Goal: Check status: Check status

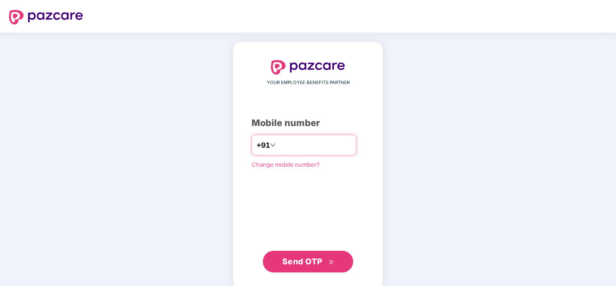
type input "**********"
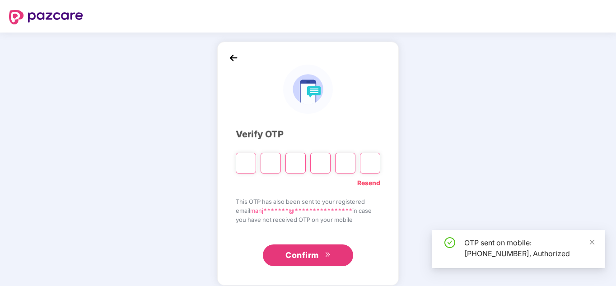
type input "*"
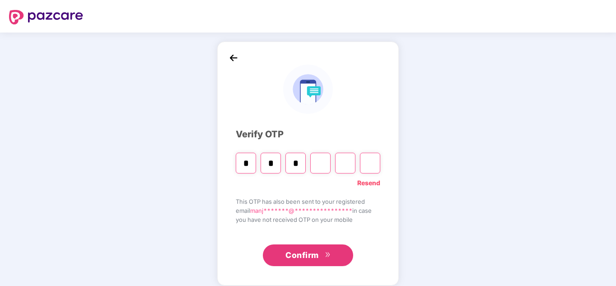
type input "*"
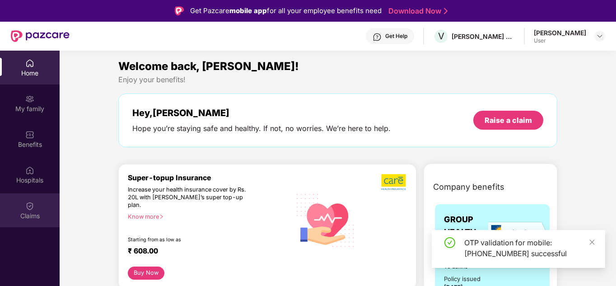
click at [28, 218] on div "Claims" at bounding box center [30, 215] width 60 height 9
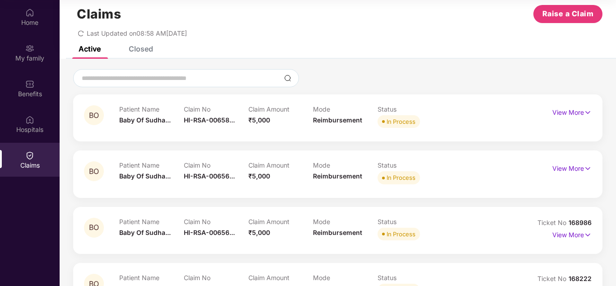
scroll to position [14, 0]
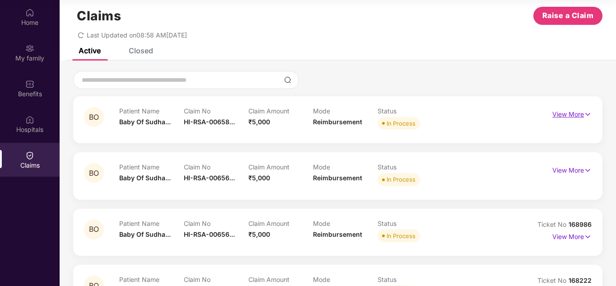
click at [576, 115] on p "View More" at bounding box center [571, 113] width 39 height 12
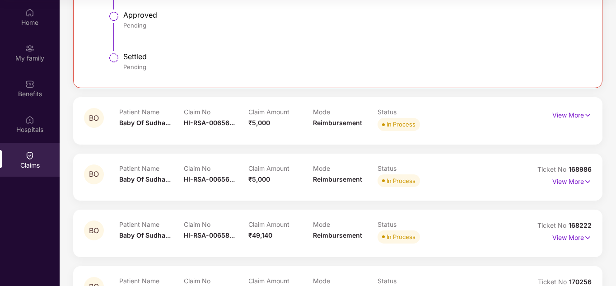
scroll to position [285, 0]
click at [580, 114] on p "View More" at bounding box center [571, 114] width 39 height 12
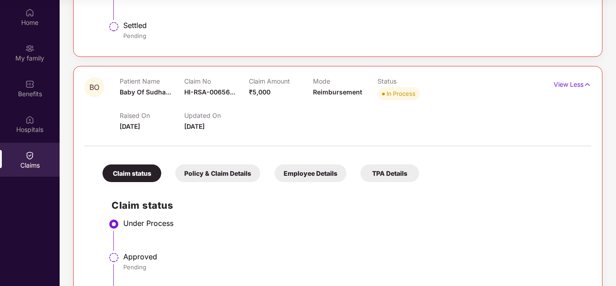
scroll to position [330, 0]
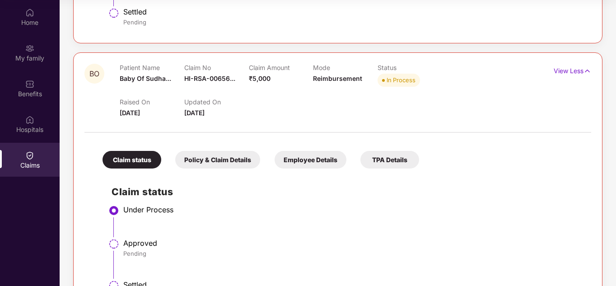
click at [211, 158] on div "Policy & Claim Details" at bounding box center [217, 160] width 85 height 18
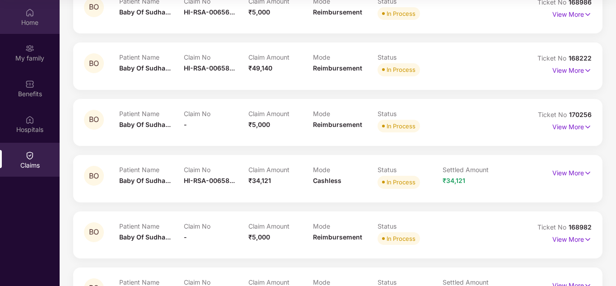
scroll to position [782, 0]
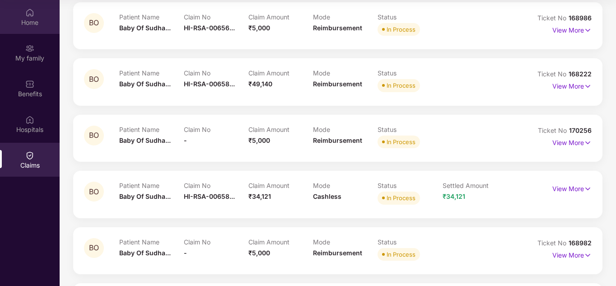
click at [35, 17] on div "Home" at bounding box center [30, 17] width 60 height 34
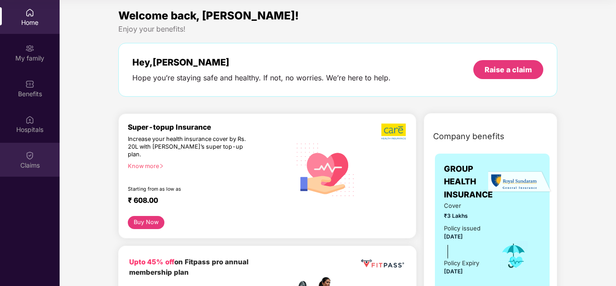
click at [34, 158] on div "Claims" at bounding box center [30, 160] width 60 height 34
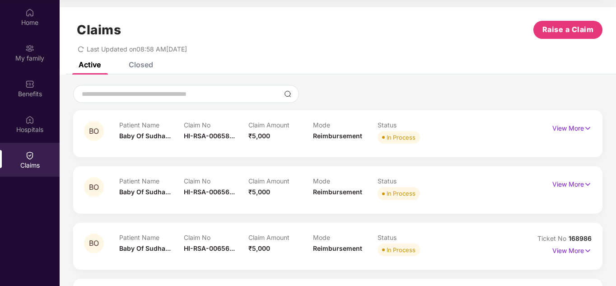
click at [147, 67] on div "Closed" at bounding box center [141, 64] width 24 height 9
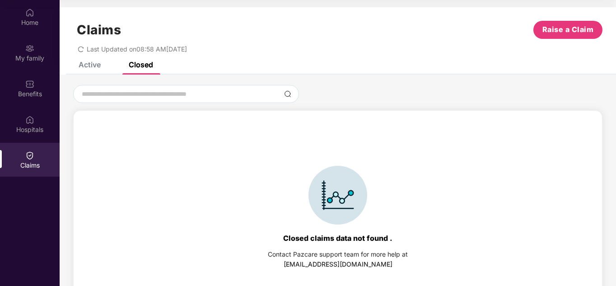
click at [95, 66] on div "Active" at bounding box center [90, 64] width 22 height 9
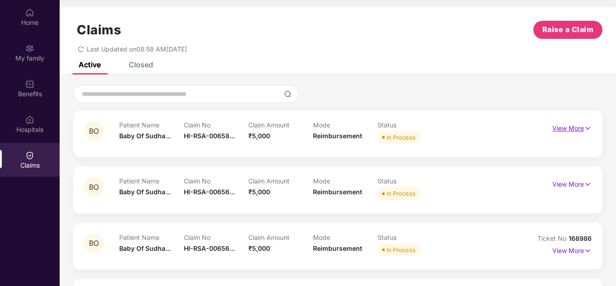
click at [575, 129] on p "View More" at bounding box center [571, 127] width 39 height 12
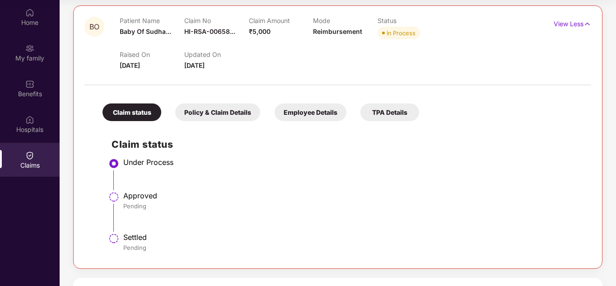
scroll to position [136, 0]
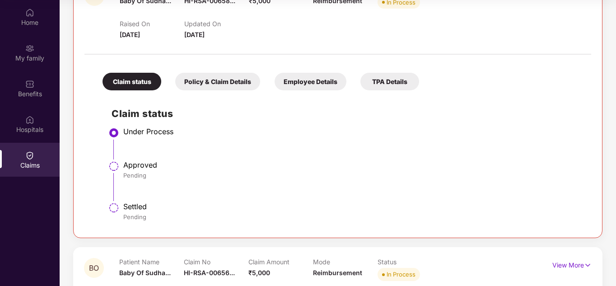
click at [220, 89] on div "Policy & Claim Details" at bounding box center [217, 82] width 85 height 18
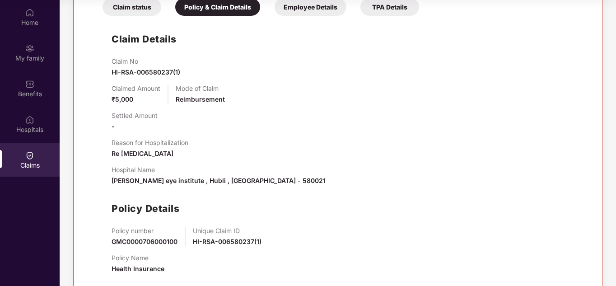
scroll to position [226, 0]
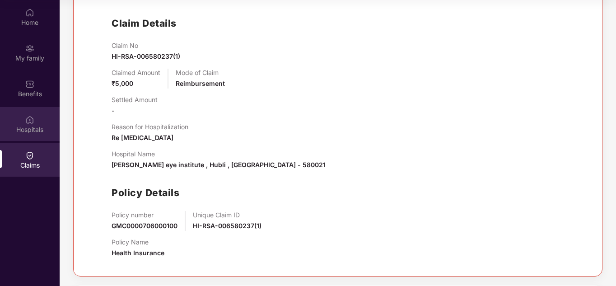
click at [34, 126] on div "Hospitals" at bounding box center [30, 129] width 60 height 9
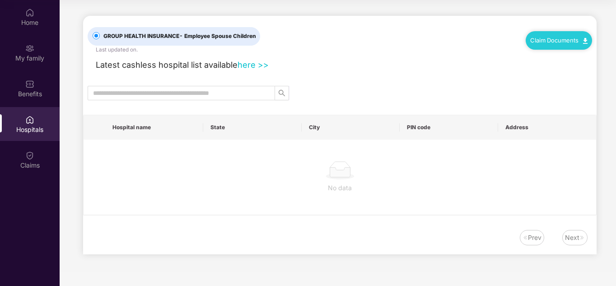
click at [28, 177] on div "Home My family Benefits Hospitals Claims" at bounding box center [30, 89] width 60 height 178
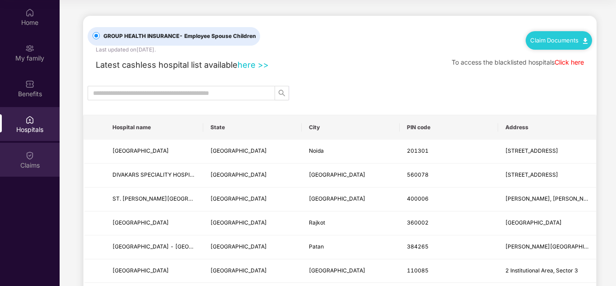
click at [28, 153] on img at bounding box center [29, 155] width 9 height 9
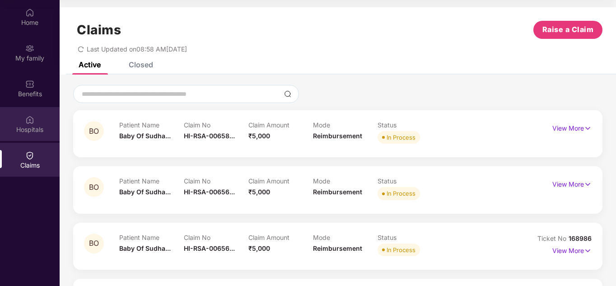
click at [32, 118] on img at bounding box center [29, 119] width 9 height 9
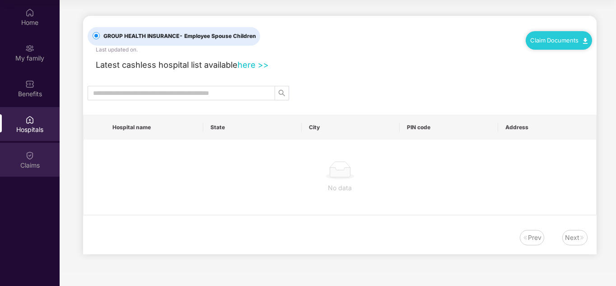
click at [33, 155] on img at bounding box center [29, 155] width 9 height 9
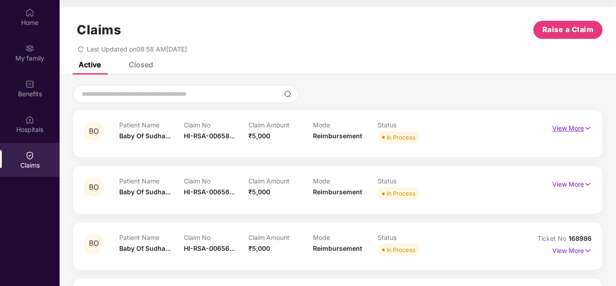
click at [580, 131] on p "View More" at bounding box center [571, 127] width 39 height 12
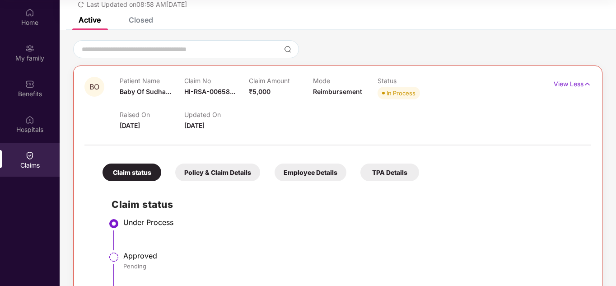
scroll to position [181, 0]
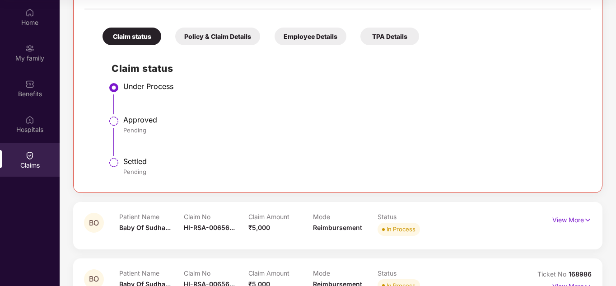
click at [137, 47] on div "Claim status Policy & Claim Details Employee Details TPA Details Claim status U…" at bounding box center [337, 98] width 507 height 168
